Goal: Task Accomplishment & Management: Use online tool/utility

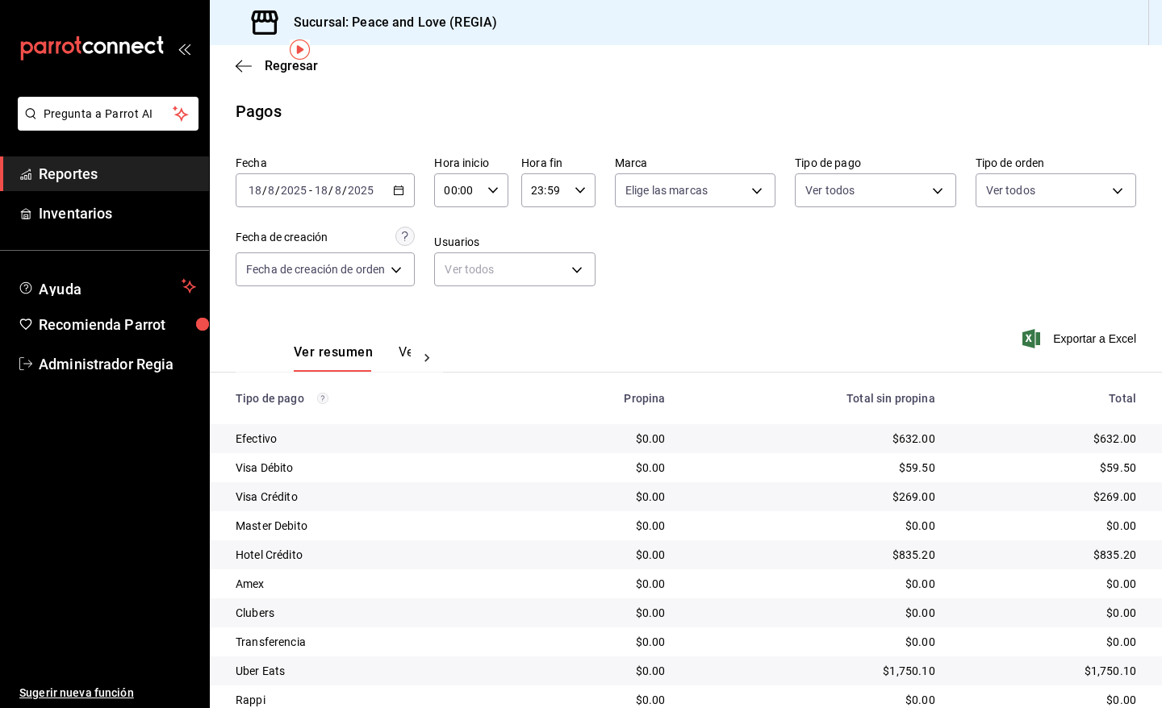
scroll to position [61, 0]
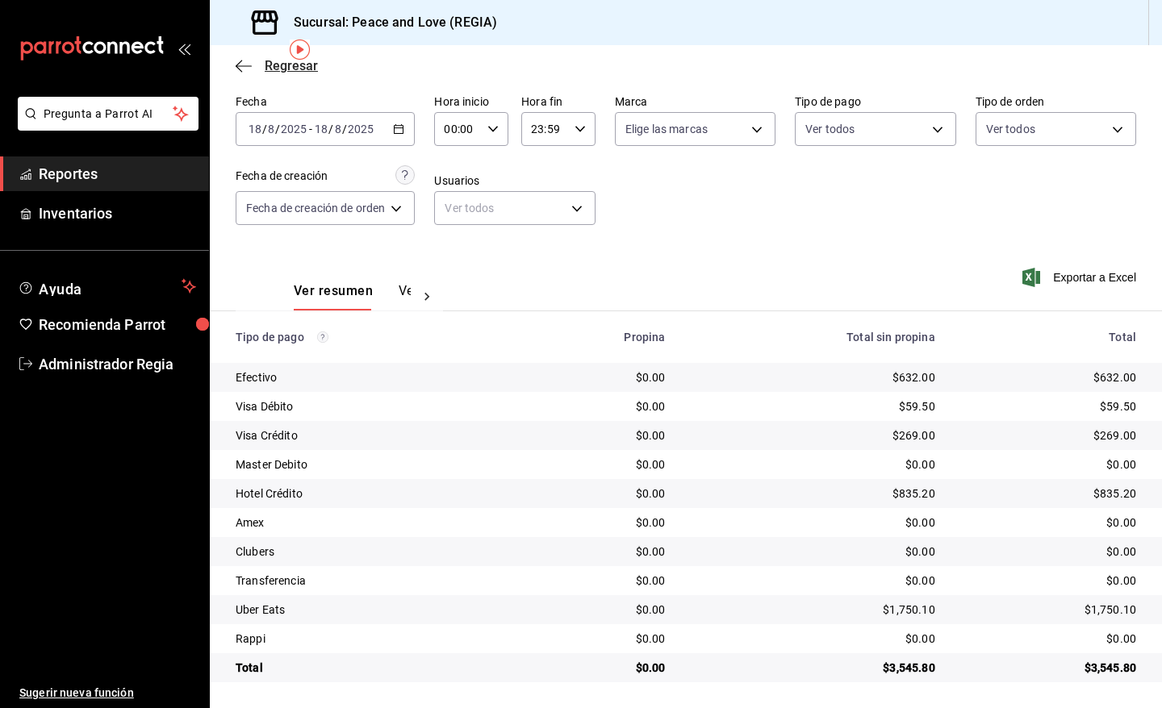
click at [285, 65] on span "Regresar" at bounding box center [291, 65] width 53 height 15
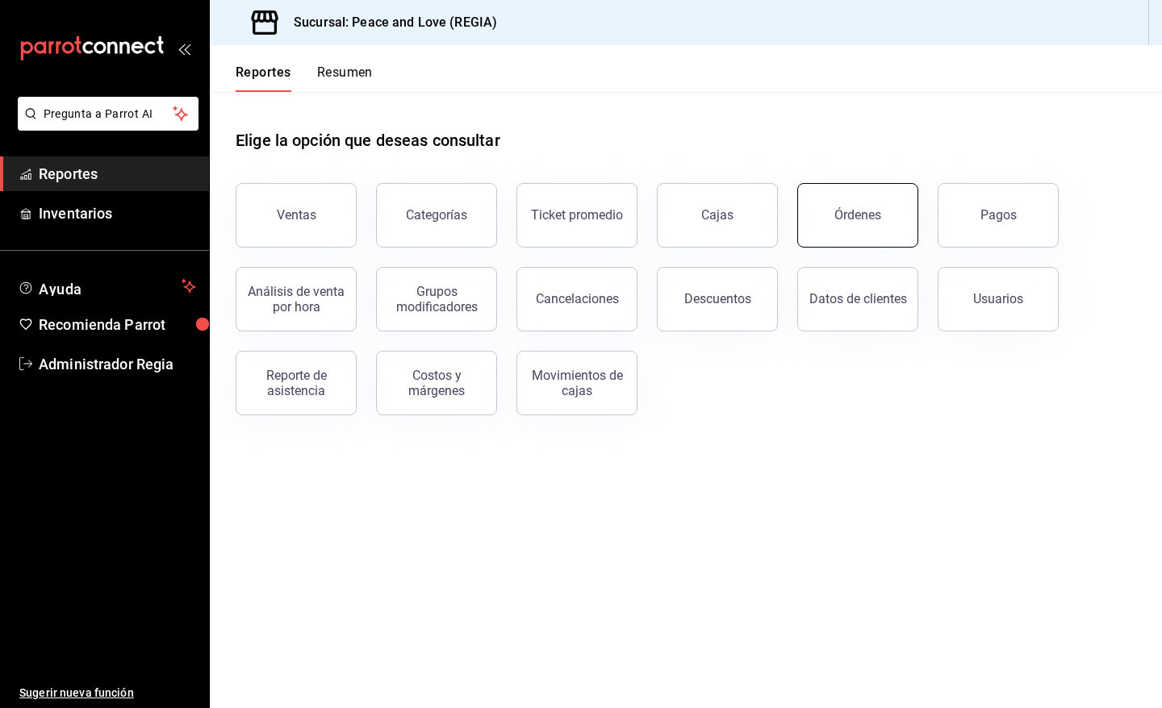
click at [870, 232] on button "Órdenes" at bounding box center [857, 215] width 121 height 65
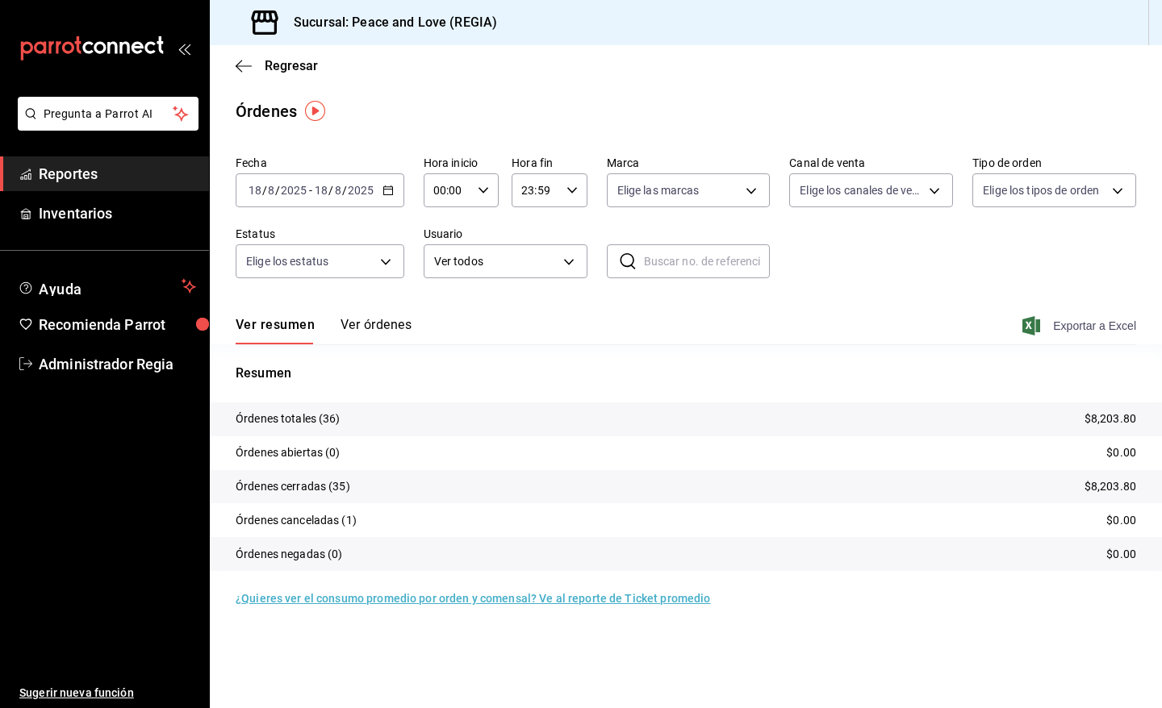
click at [1069, 324] on span "Exportar a Excel" at bounding box center [1080, 325] width 111 height 19
click at [308, 73] on span "Regresar" at bounding box center [291, 65] width 53 height 15
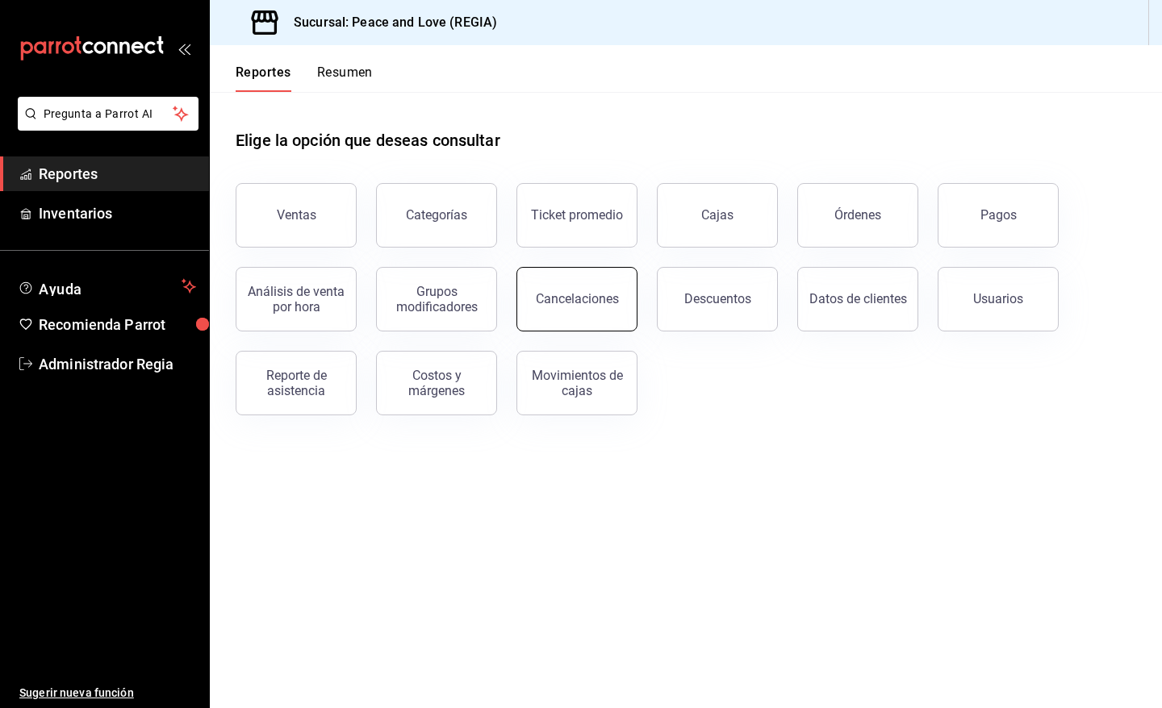
click at [594, 305] on div "Cancelaciones" at bounding box center [577, 298] width 83 height 15
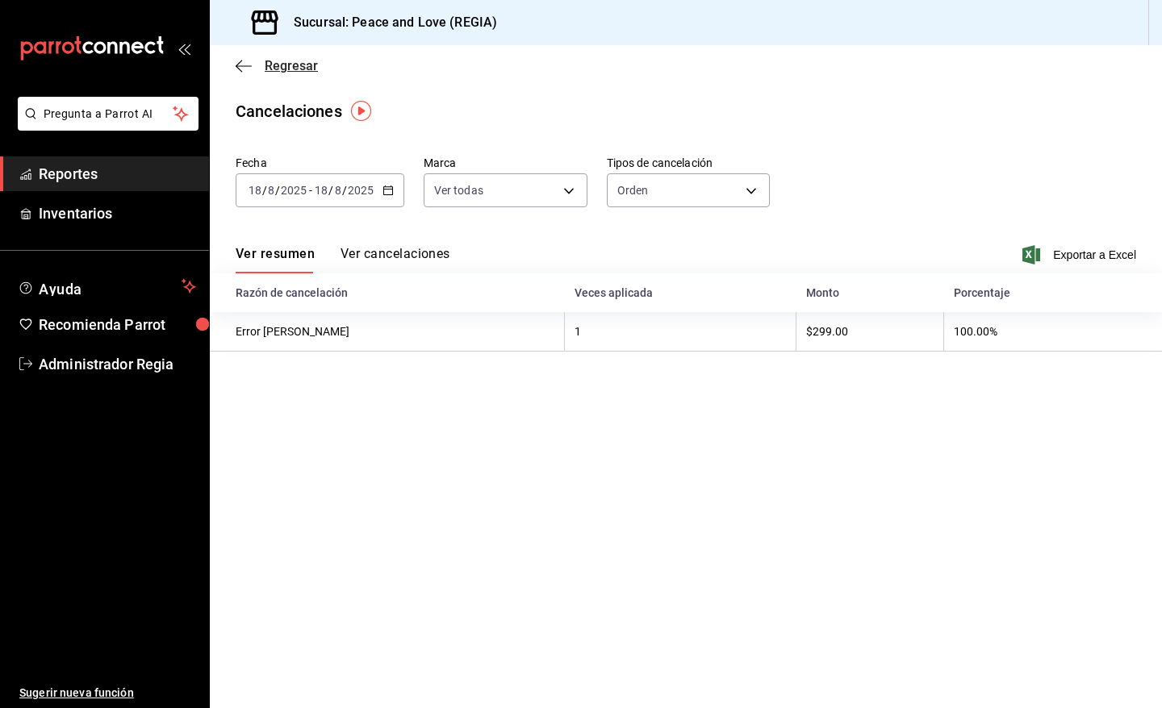
click at [277, 61] on span "Regresar" at bounding box center [291, 65] width 53 height 15
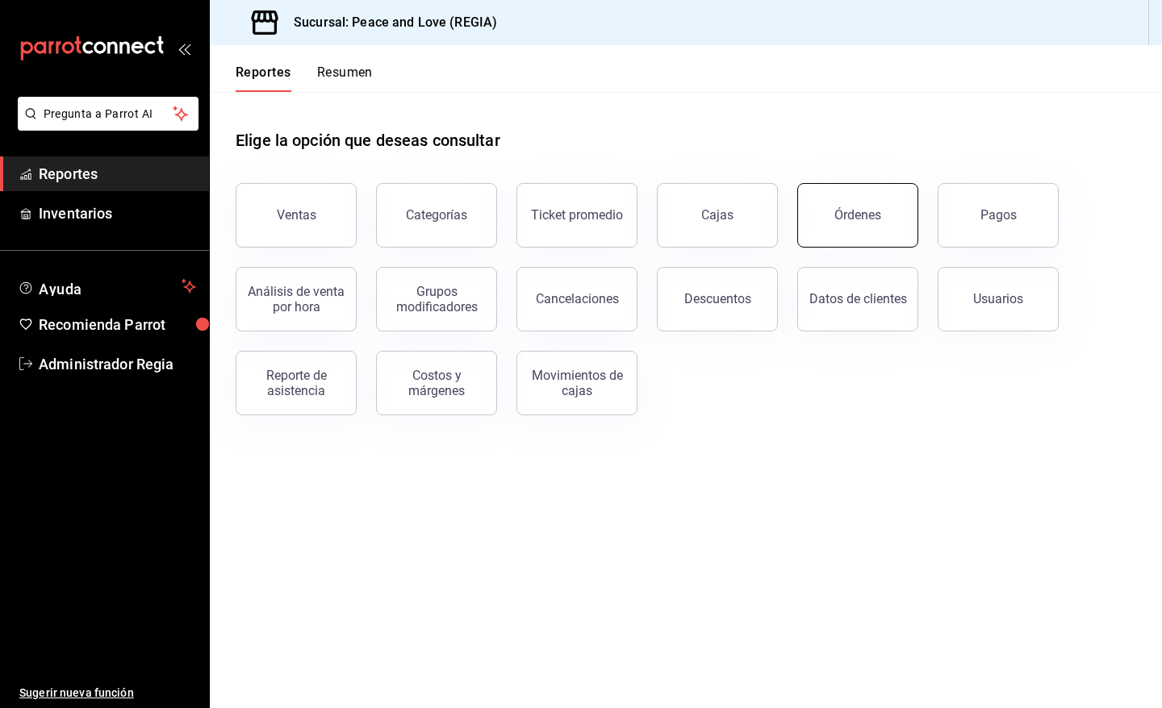
click at [896, 214] on button "Órdenes" at bounding box center [857, 215] width 121 height 65
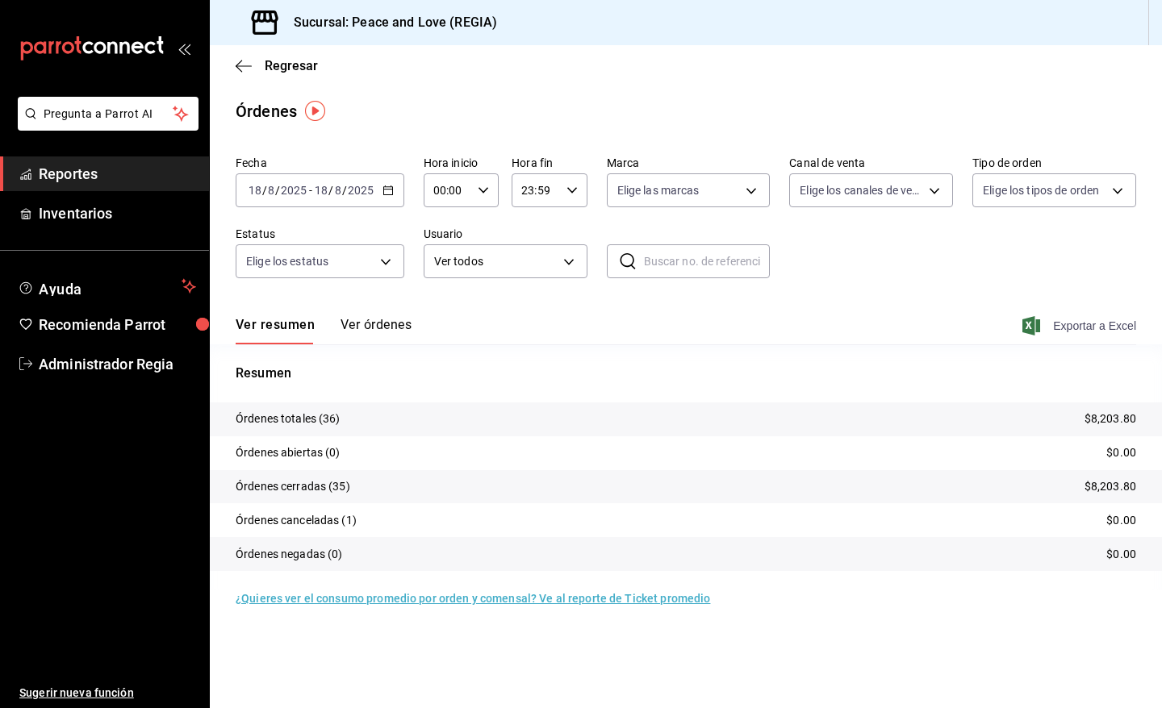
click at [1095, 325] on span "Exportar a Excel" at bounding box center [1080, 325] width 111 height 19
click at [287, 65] on span "Regresar" at bounding box center [291, 65] width 53 height 15
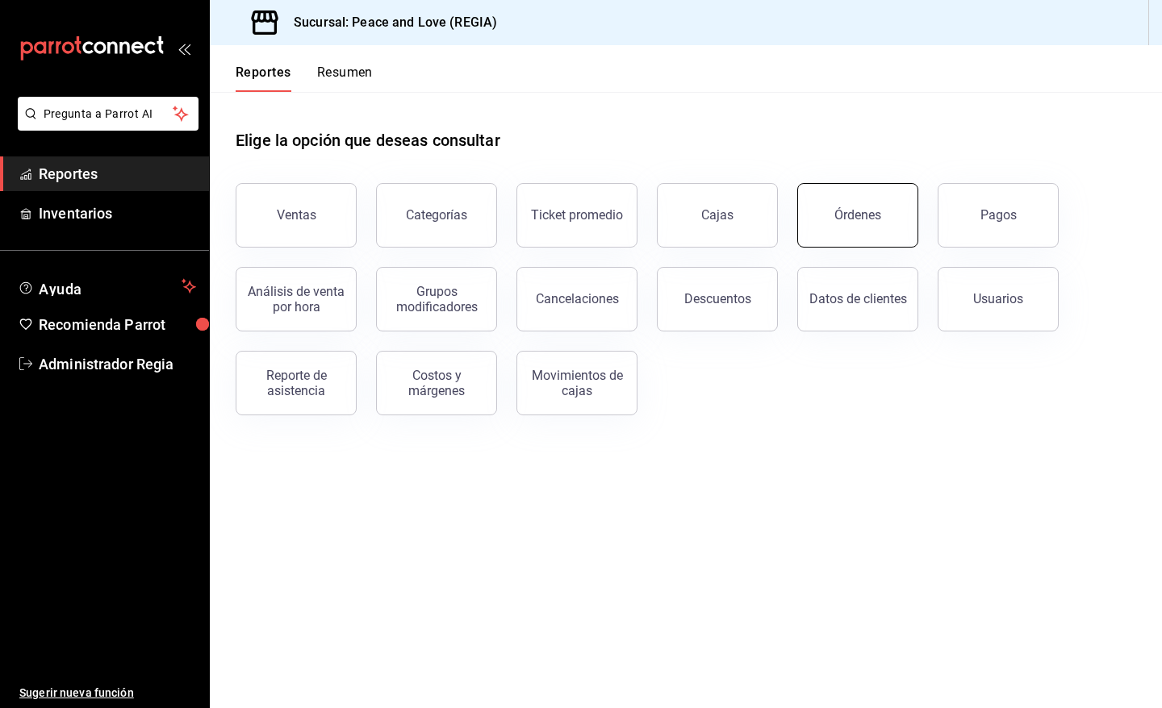
click at [896, 211] on button "Órdenes" at bounding box center [857, 215] width 121 height 65
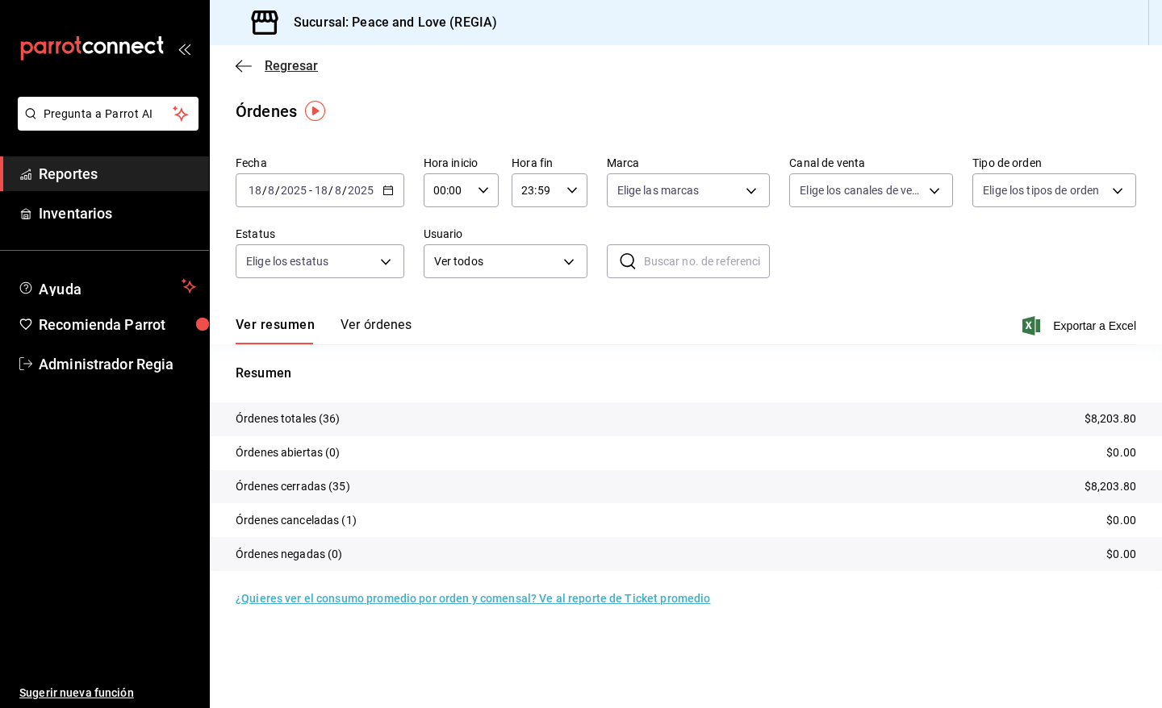
click at [276, 63] on span "Regresar" at bounding box center [291, 65] width 53 height 15
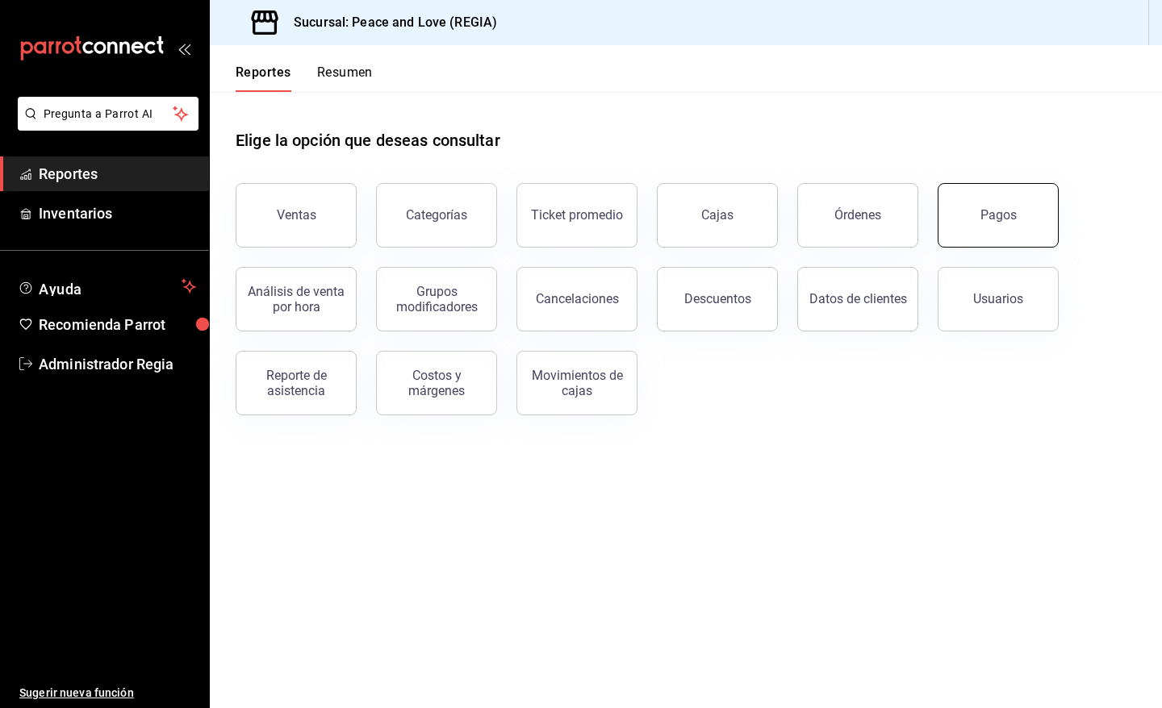
click at [971, 218] on button "Pagos" at bounding box center [997, 215] width 121 height 65
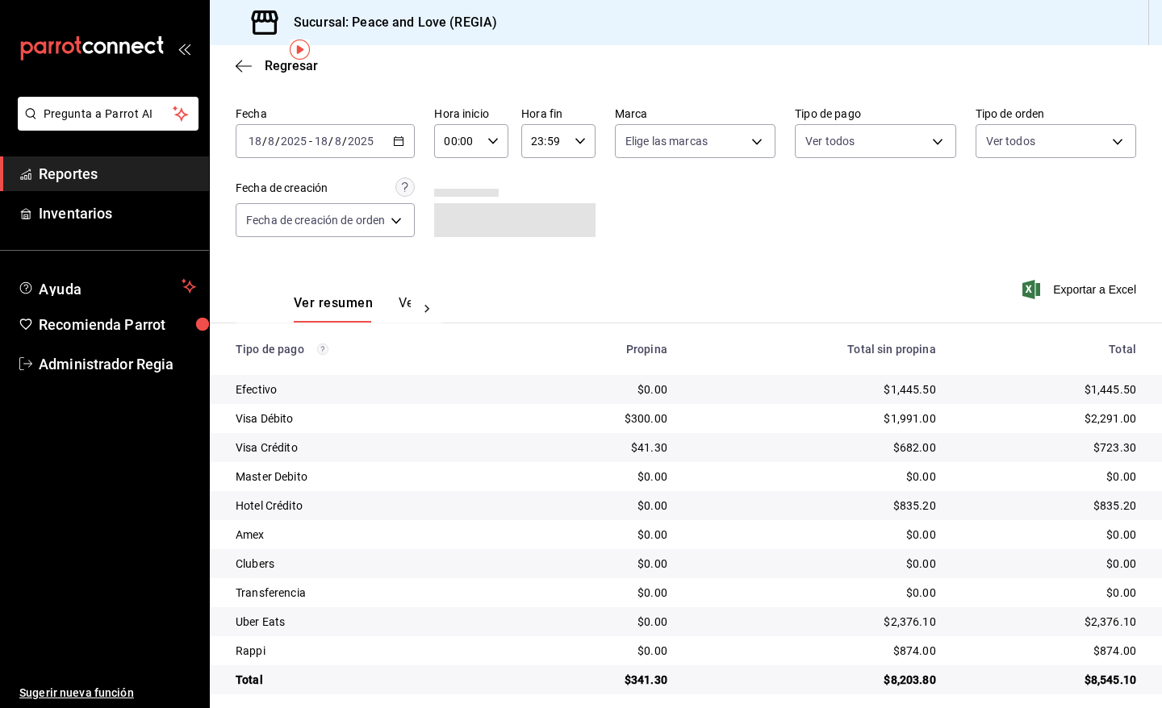
scroll to position [61, 0]
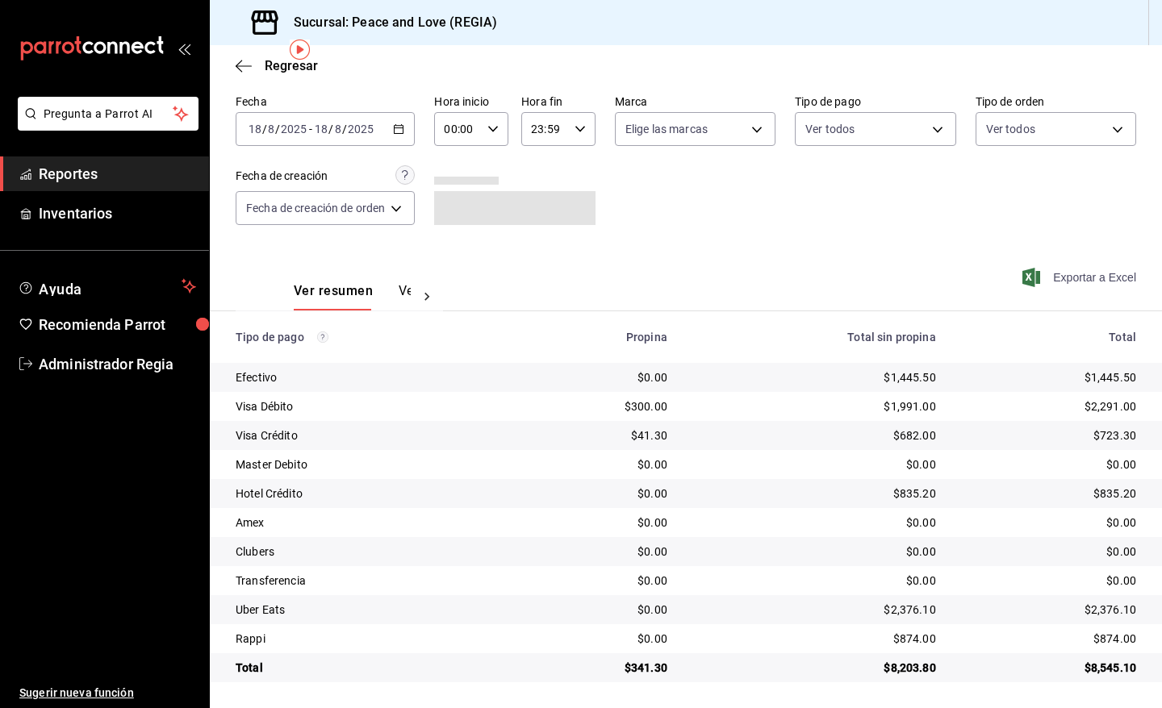
click at [1054, 275] on span "Exportar a Excel" at bounding box center [1080, 277] width 111 height 19
